Goal: Check status: Check status

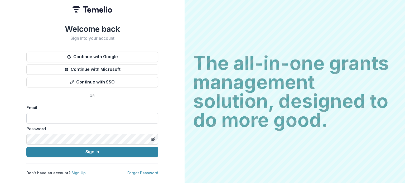
click at [65, 118] on input at bounding box center [92, 118] width 132 height 11
type input "**********"
click at [75, 117] on input "**********" at bounding box center [92, 118] width 132 height 11
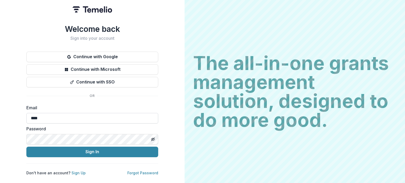
type input "**********"
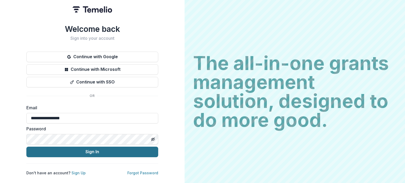
click at [91, 150] on button "Sign In" at bounding box center [92, 152] width 132 height 11
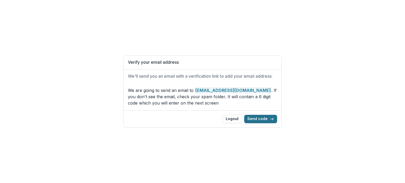
click at [259, 118] on button "Send code" at bounding box center [260, 119] width 33 height 8
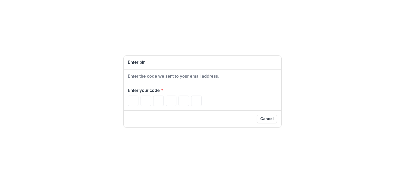
type input "*"
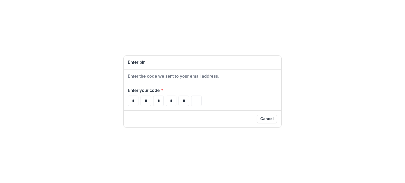
type input "*"
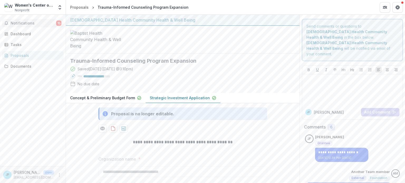
click at [36, 20] on button "Notifications 15" at bounding box center [32, 23] width 61 height 8
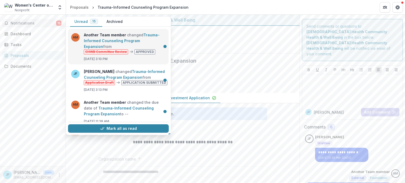
click at [138, 47] on link "Trauma-Informed Counseling Program Expansion" at bounding box center [122, 41] width 76 height 16
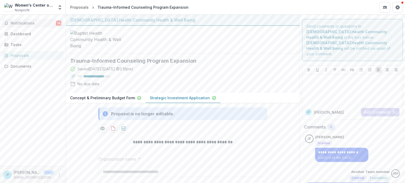
click at [27, 22] on span "Notifications" at bounding box center [33, 23] width 45 height 4
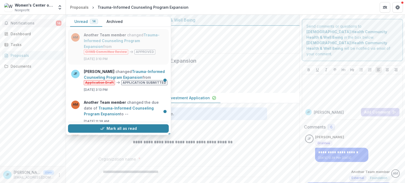
click at [124, 42] on link "Trauma-Informed Counseling Program Expansion" at bounding box center [122, 41] width 76 height 16
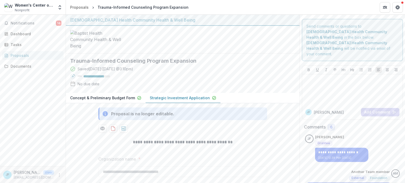
click at [26, 56] on div "Proposals" at bounding box center [35, 56] width 49 height 6
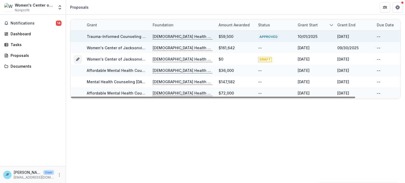
click at [159, 38] on p "Baptist Health Community Health & Well Being" at bounding box center [183, 37] width 60 height 6
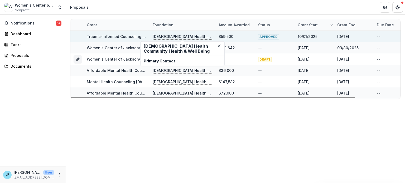
click at [184, 37] on p "Baptist Health Community Health & Well Being" at bounding box center [183, 37] width 60 height 6
click at [125, 35] on link "Trauma-Informed Counseling Program Expansion" at bounding box center [132, 36] width 91 height 4
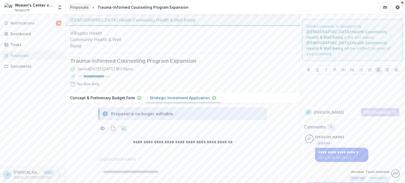
click at [77, 7] on div "Proposals" at bounding box center [79, 7] width 18 height 6
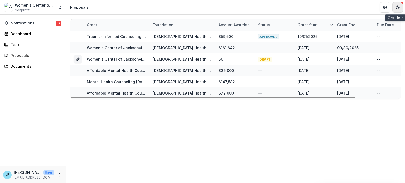
click at [398, 5] on icon "Get Help" at bounding box center [397, 7] width 4 height 4
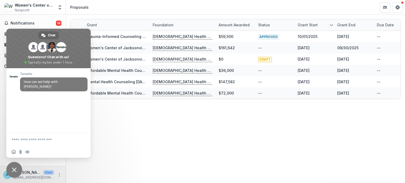
click at [12, 168] on span "Close chat" at bounding box center [14, 170] width 5 height 5
